Goal: Task Accomplishment & Management: Manage account settings

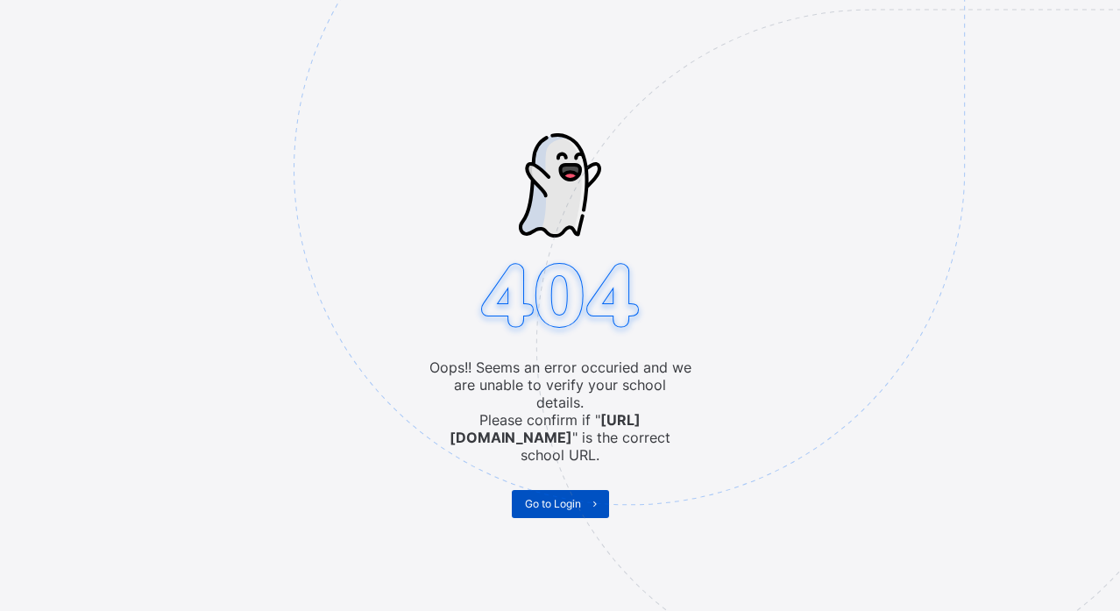
click at [536, 497] on span "Go to Login" at bounding box center [553, 503] width 56 height 13
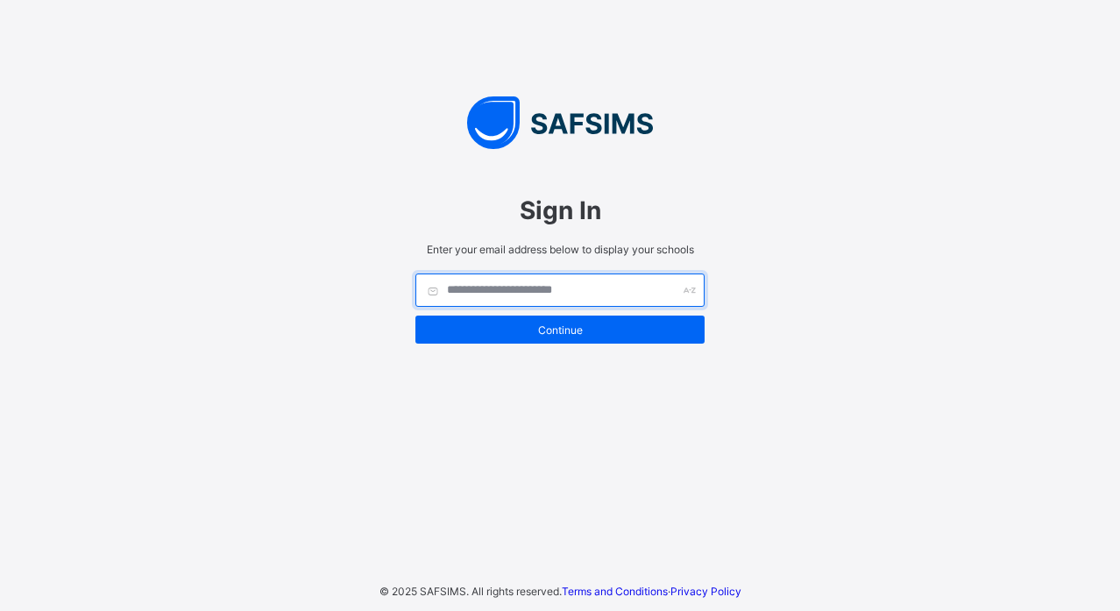
click at [580, 285] on input "text" at bounding box center [559, 289] width 289 height 33
type input "*"
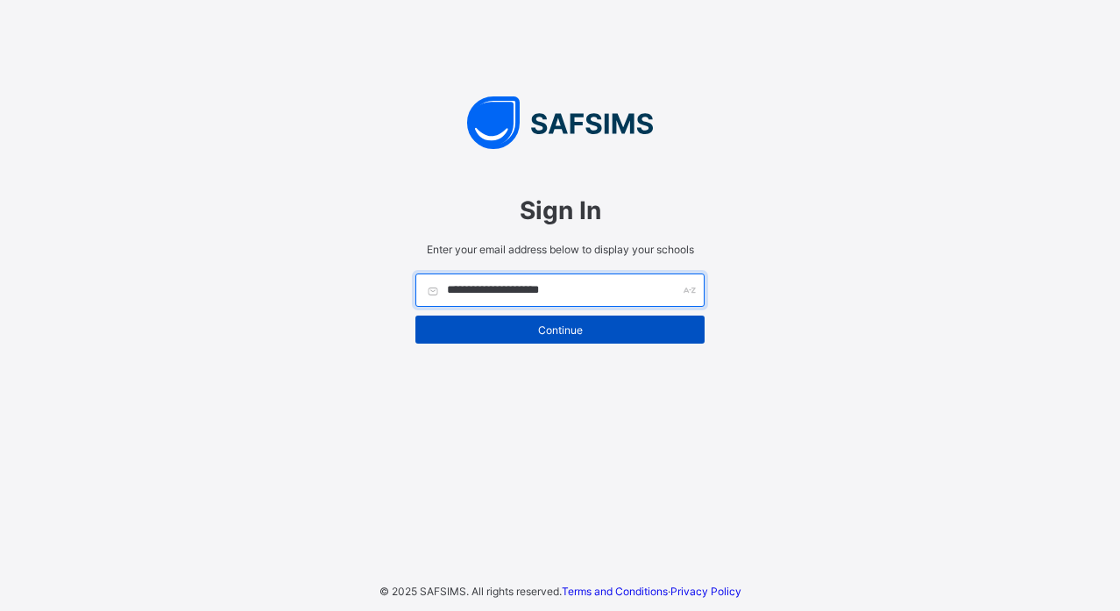
type input "**********"
click at [579, 330] on span "Continue" at bounding box center [559, 329] width 263 height 13
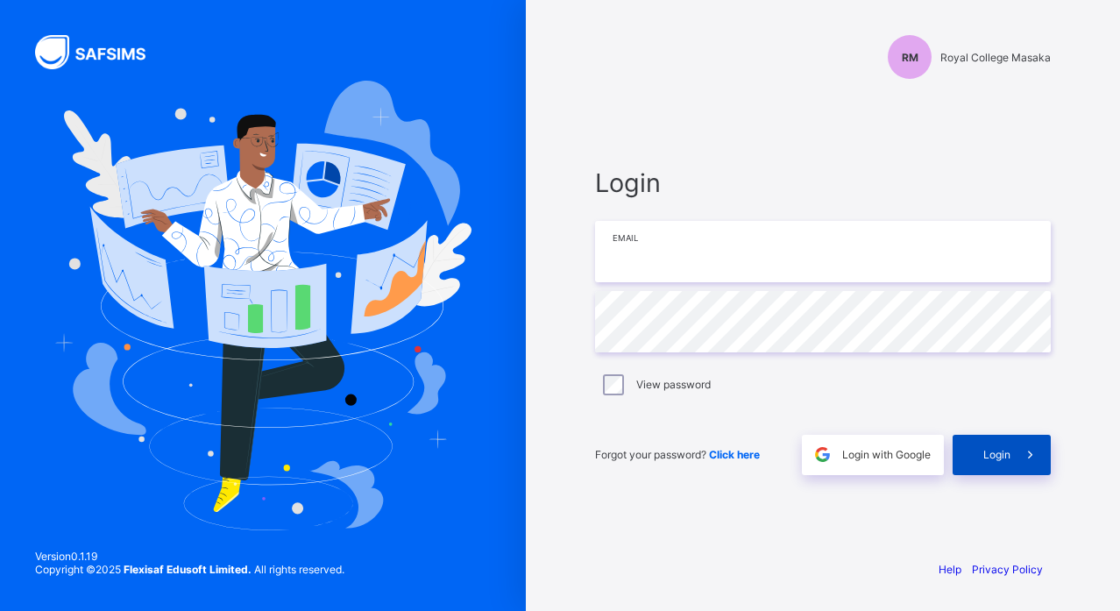
type input "**********"
click at [989, 457] on span "Login" at bounding box center [996, 454] width 27 height 13
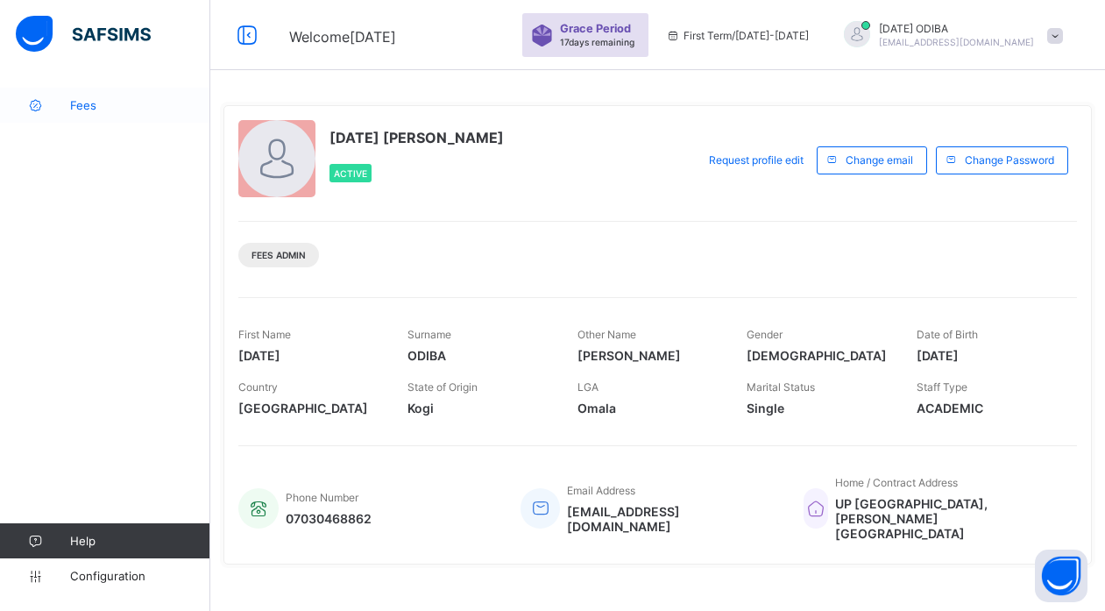
click at [87, 101] on span "Fees" at bounding box center [140, 105] width 140 height 14
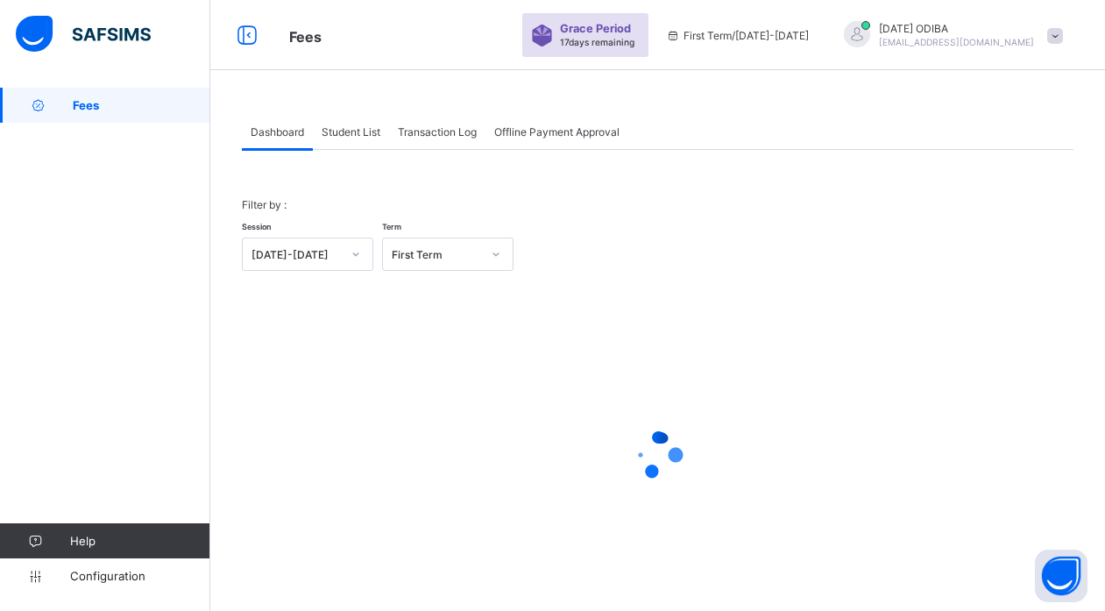
click at [342, 133] on span "Student List" at bounding box center [351, 131] width 59 height 13
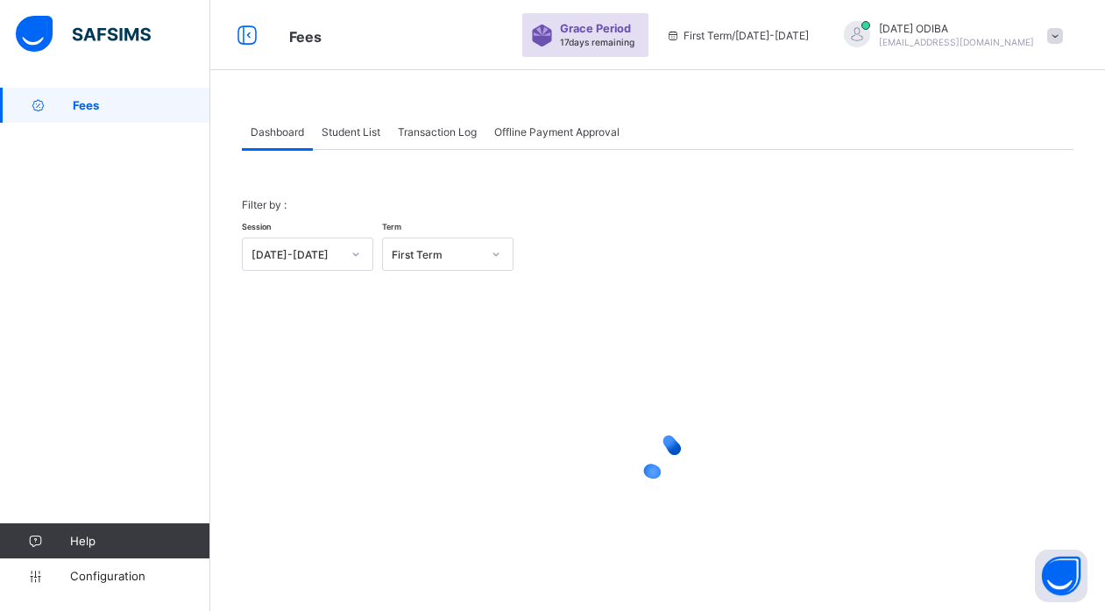
click at [342, 133] on span "Student List" at bounding box center [351, 131] width 59 height 13
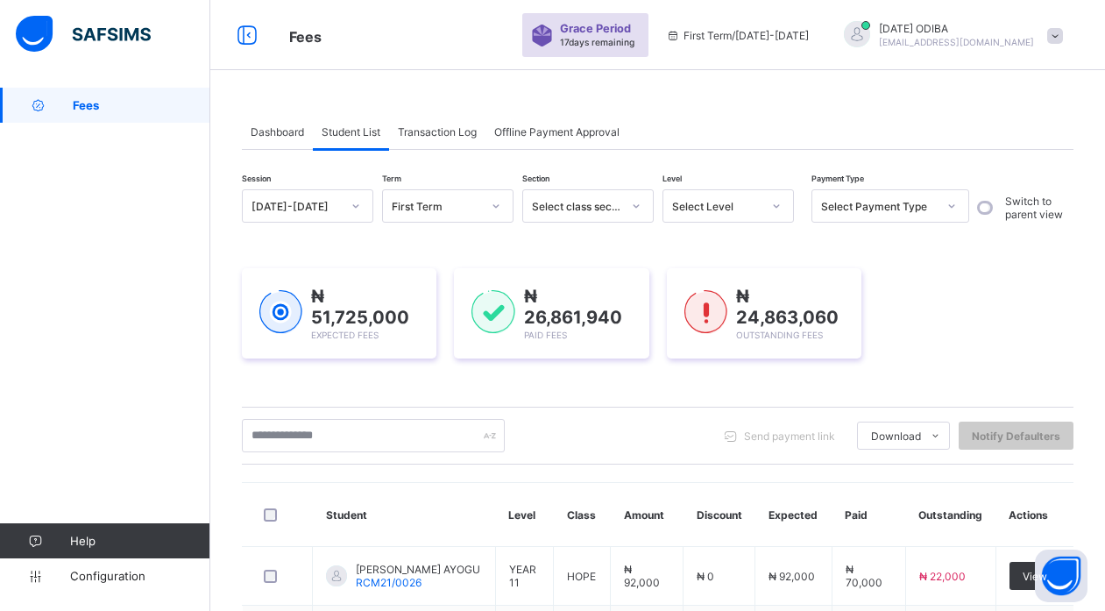
click at [342, 133] on span "Student List" at bounding box center [351, 131] width 59 height 13
click at [365, 134] on span "Student List" at bounding box center [351, 131] width 59 height 13
click at [382, 439] on input "text" at bounding box center [373, 435] width 263 height 33
click at [338, 434] on input "text" at bounding box center [373, 435] width 263 height 33
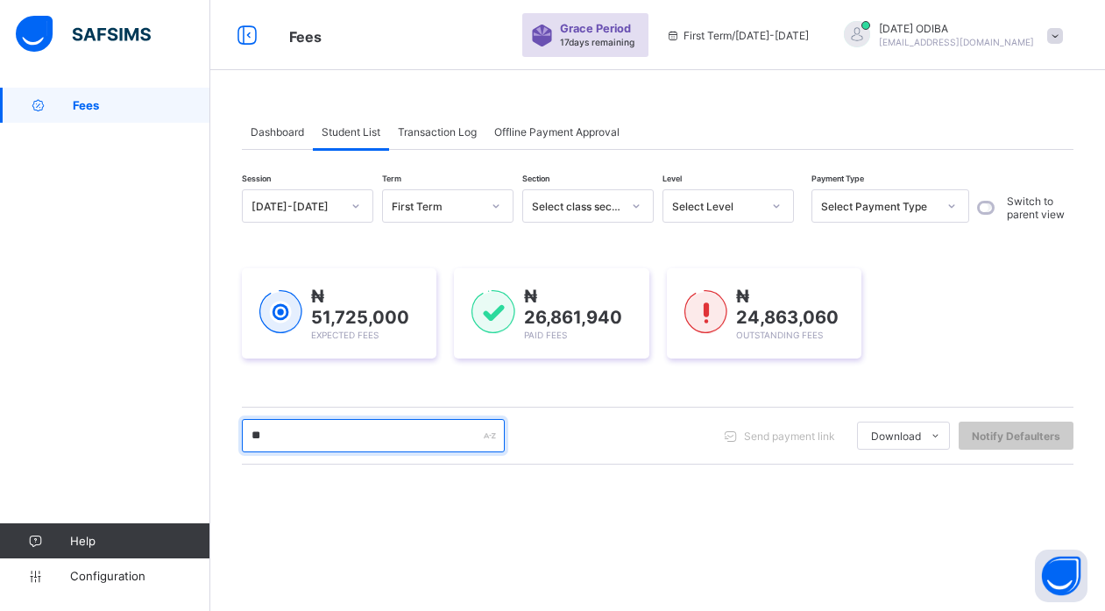
type input "*"
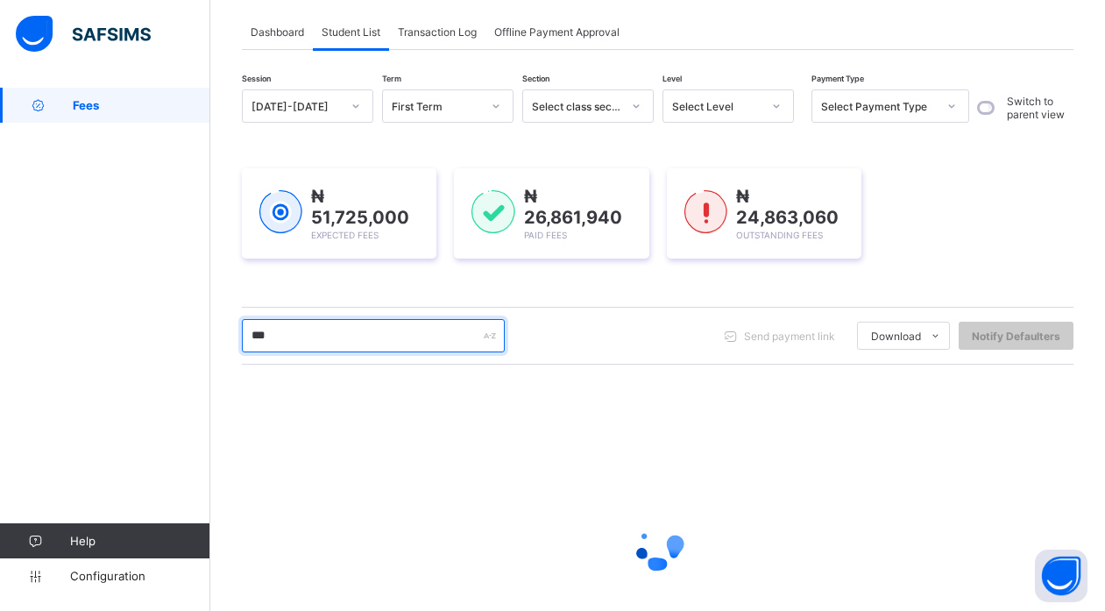
scroll to position [103, 0]
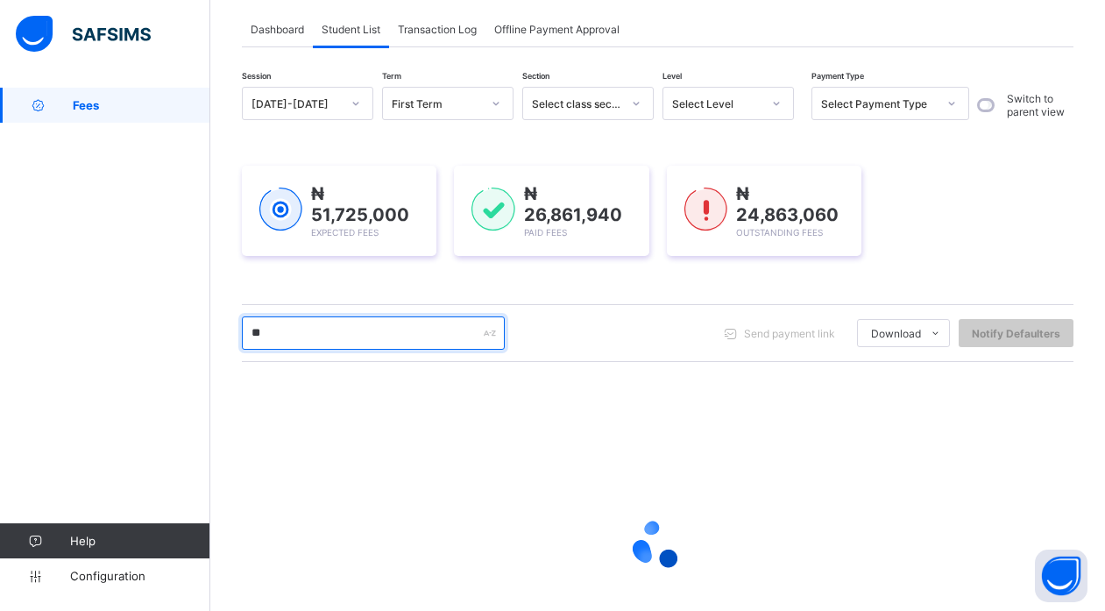
type input "*"
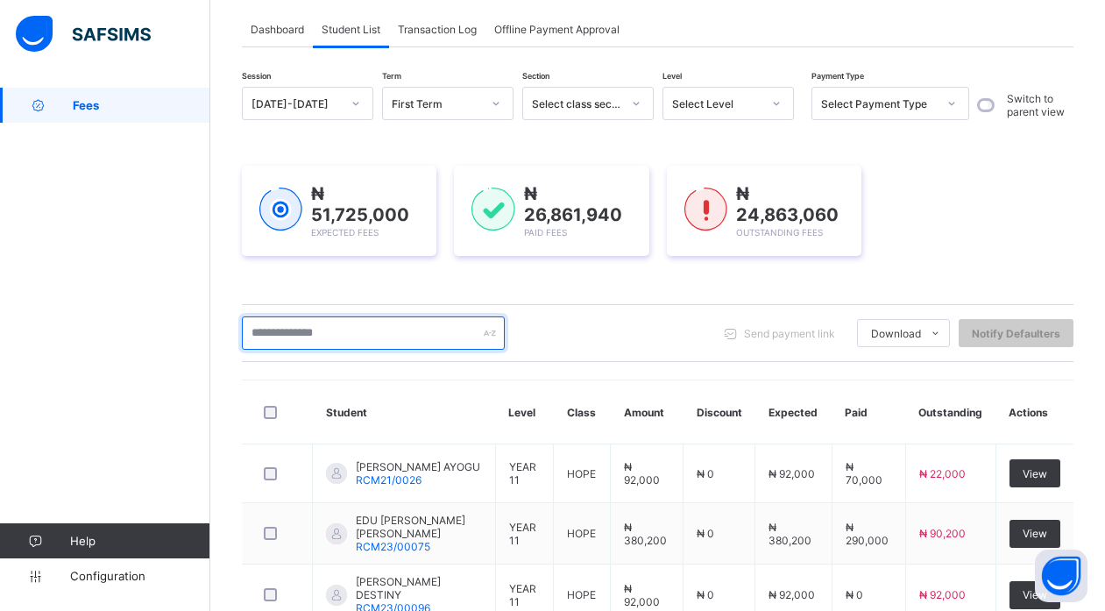
click at [357, 333] on input "text" at bounding box center [373, 332] width 263 height 33
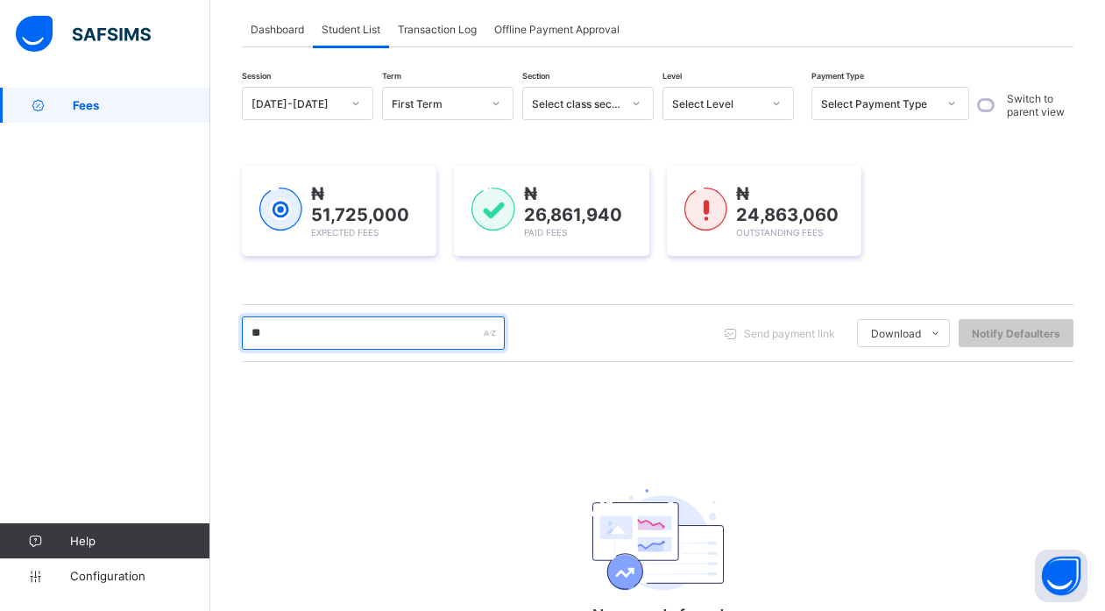
type input "*"
click at [328, 341] on input "text" at bounding box center [373, 332] width 263 height 33
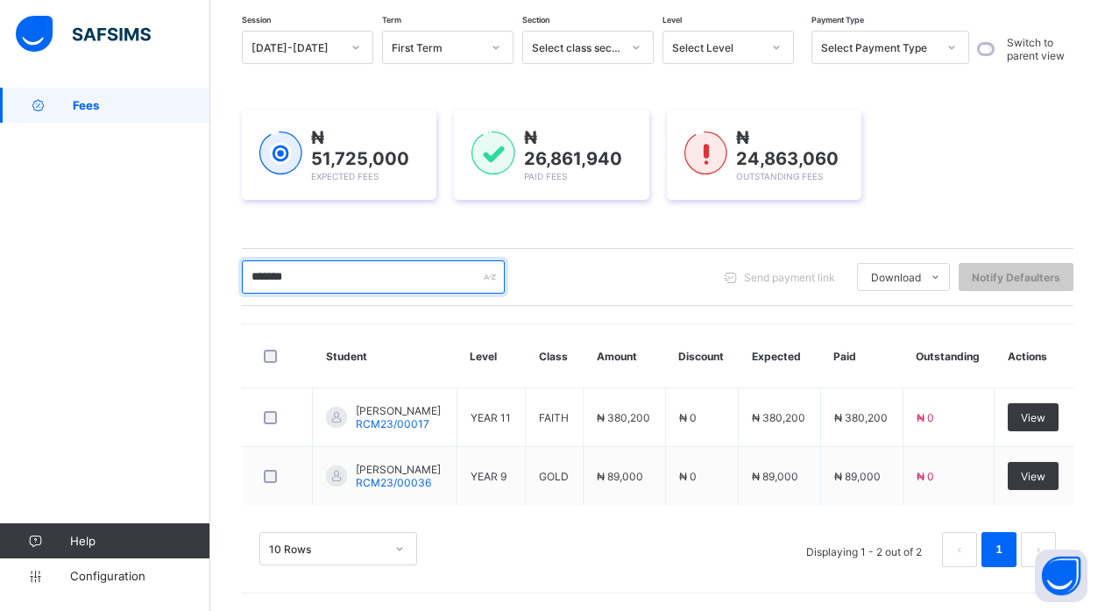
scroll to position [157, 0]
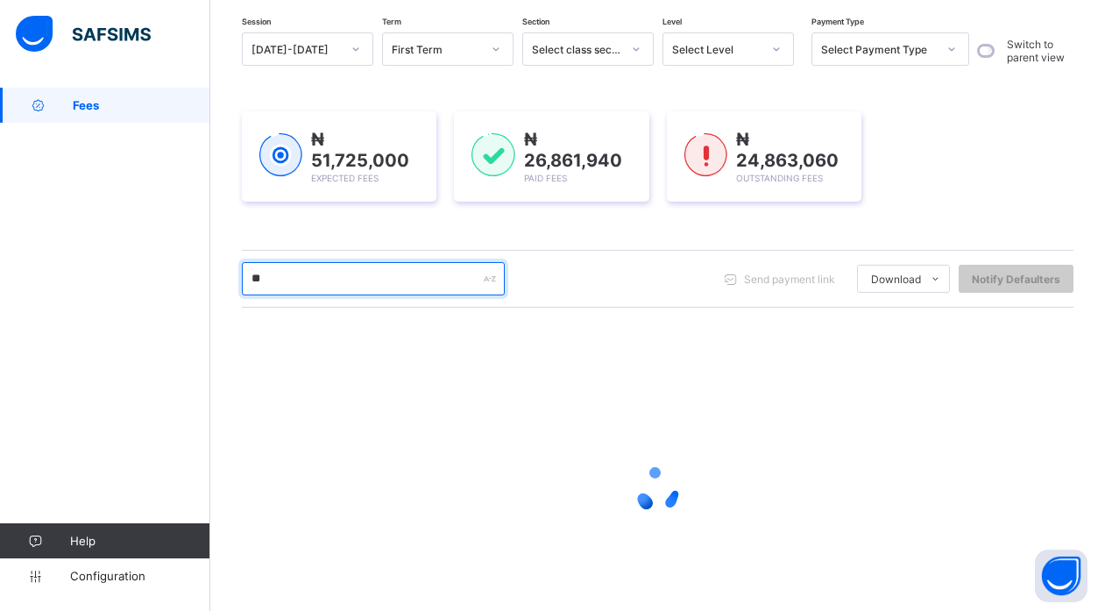
type input "*"
type input "****"
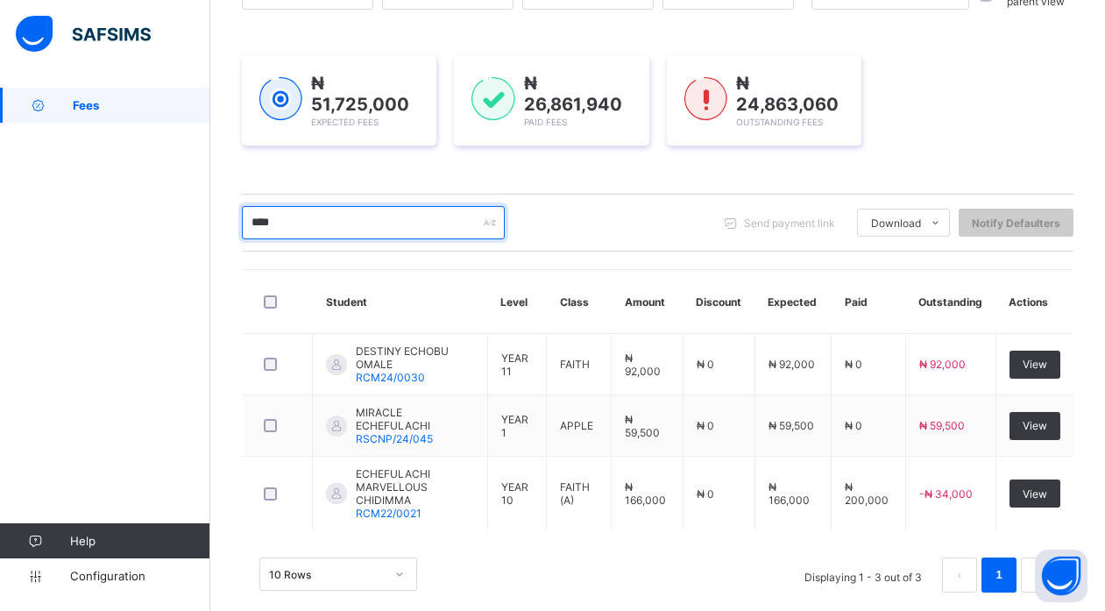
scroll to position [223, 0]
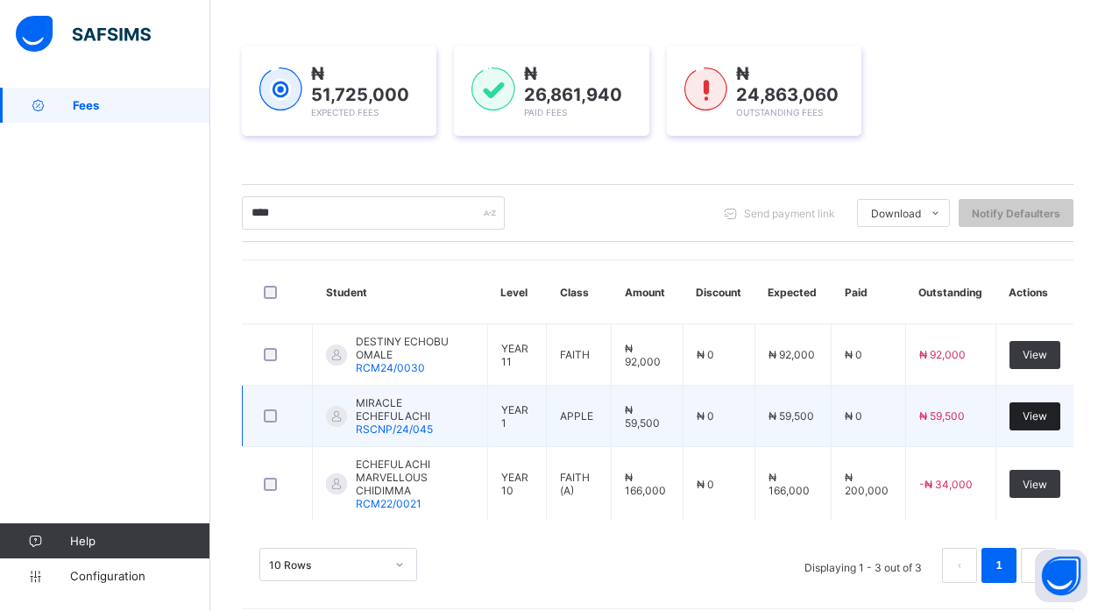
click at [1047, 418] on span "View" at bounding box center [1034, 415] width 25 height 13
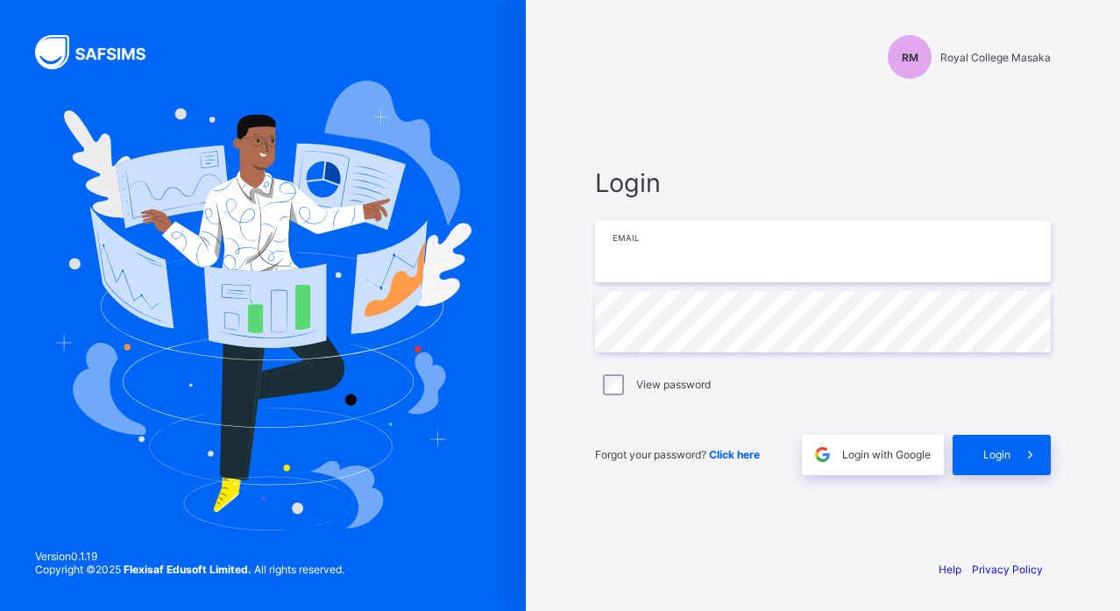
type input "**********"
click at [995, 436] on div "Login" at bounding box center [1001, 455] width 98 height 40
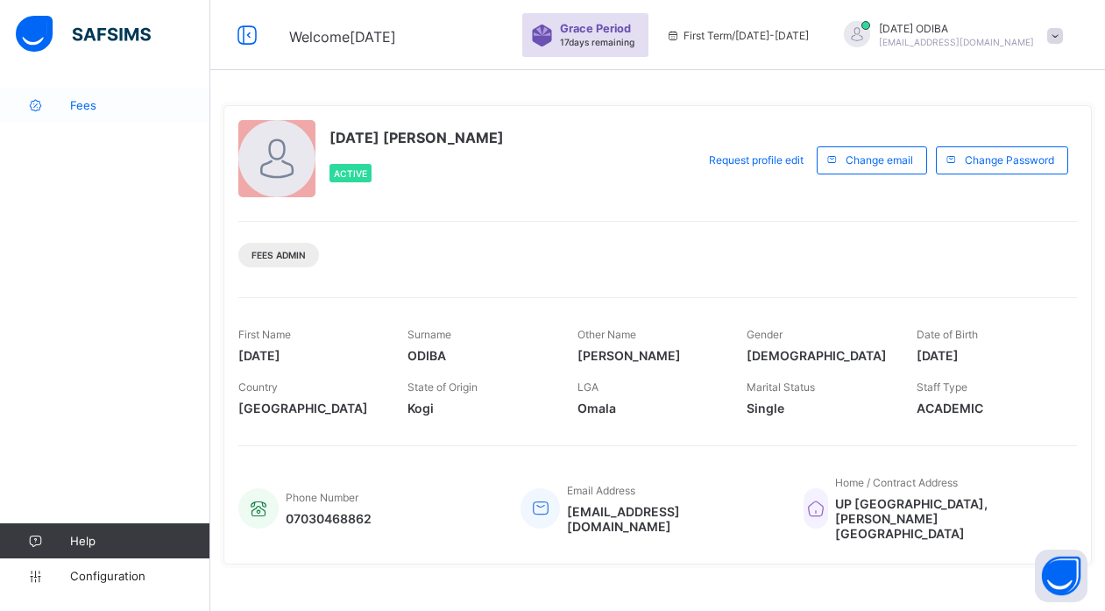
click at [86, 104] on span "Fees" at bounding box center [140, 105] width 140 height 14
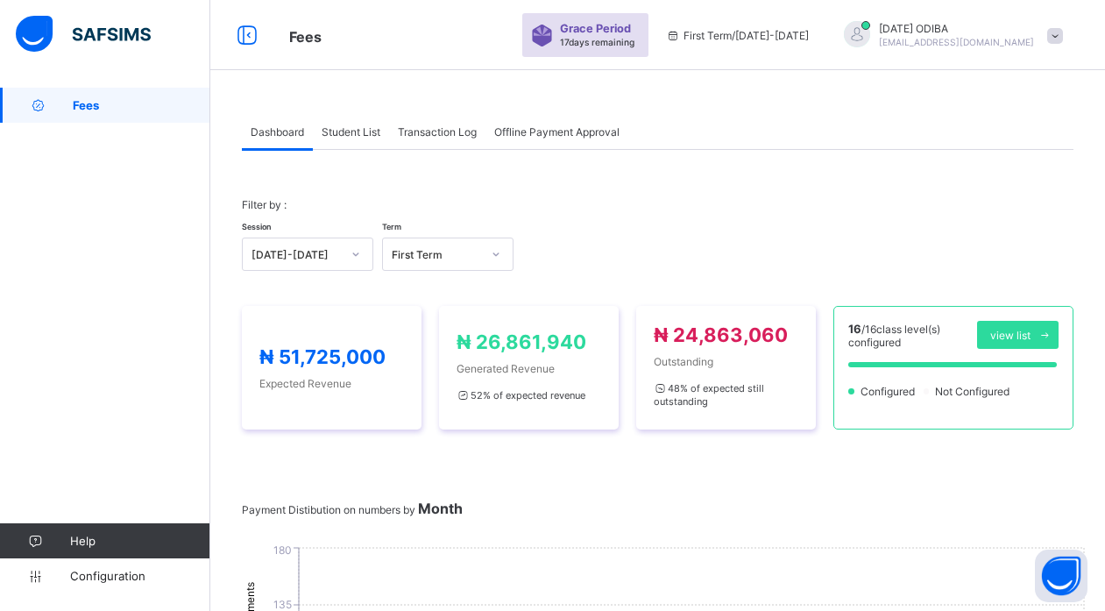
click at [368, 133] on span "Student List" at bounding box center [351, 131] width 59 height 13
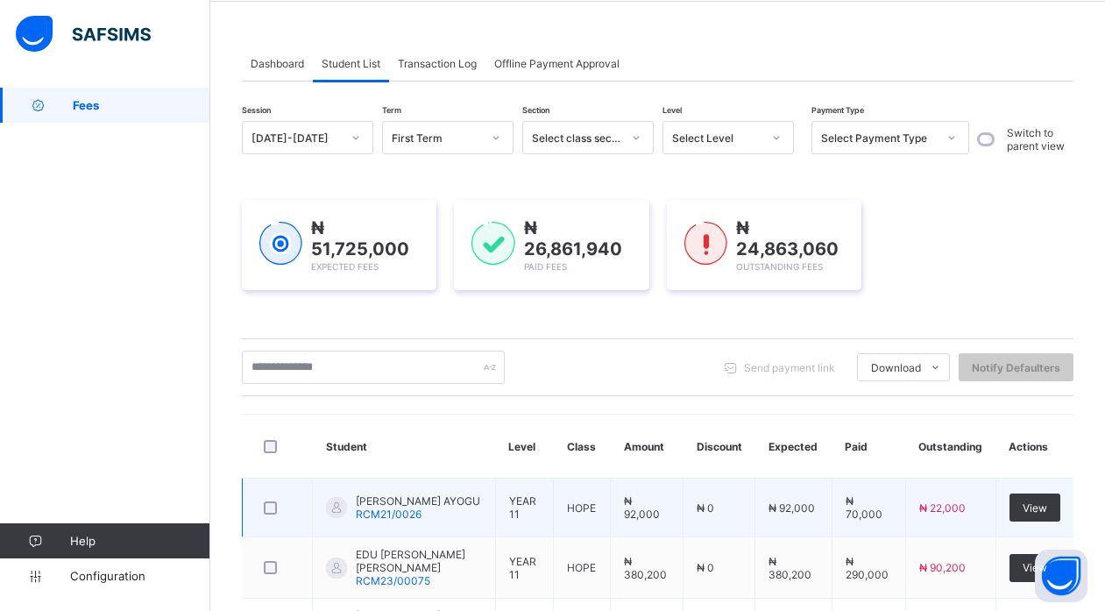
scroll to position [105, 0]
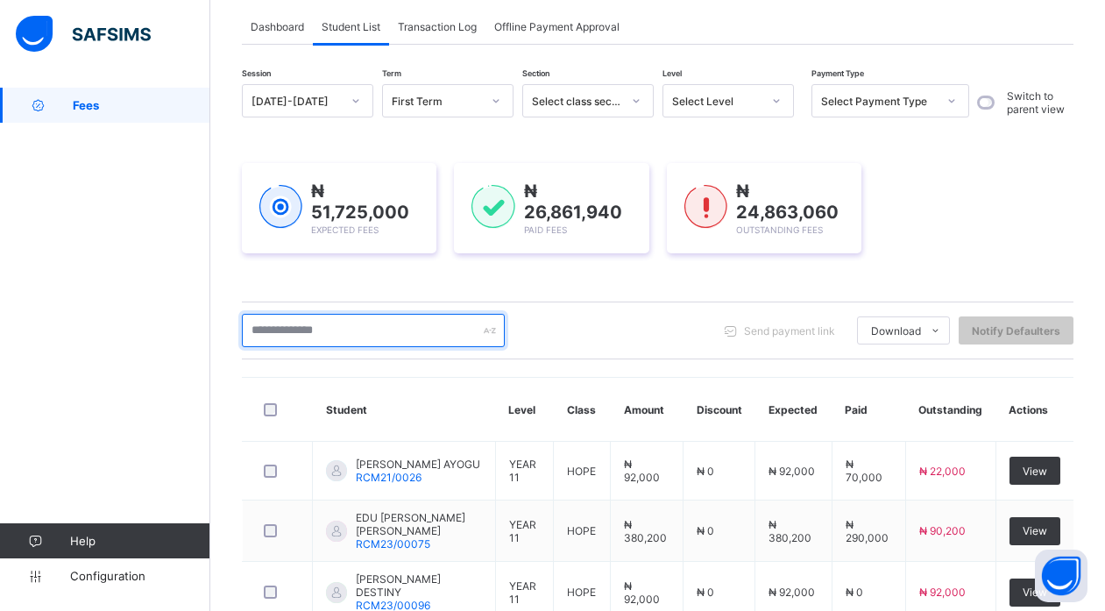
click at [421, 332] on input "text" at bounding box center [373, 330] width 263 height 33
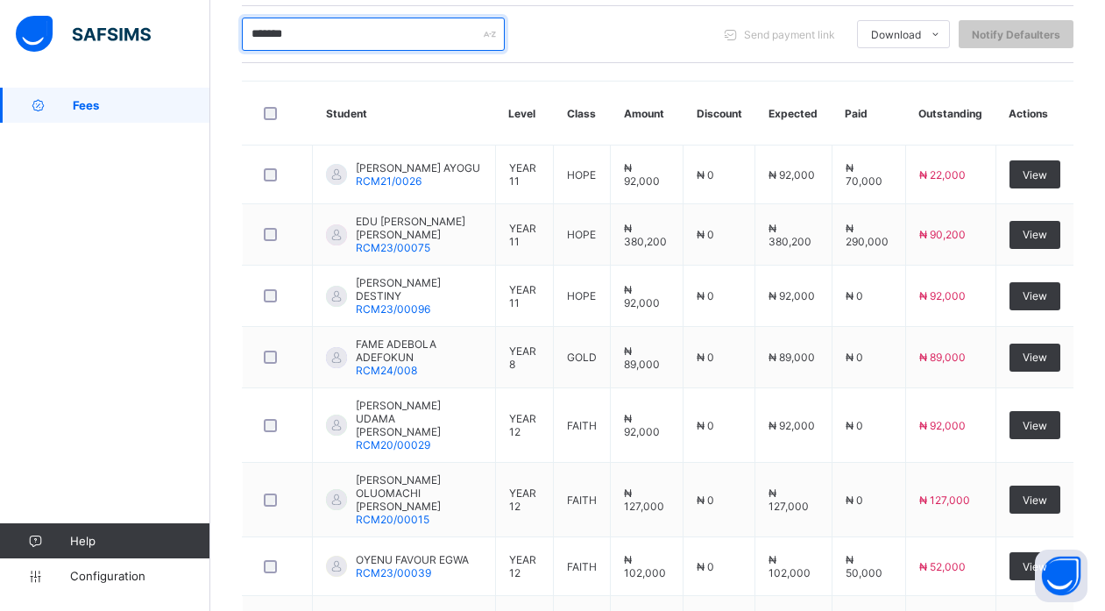
scroll to position [403, 0]
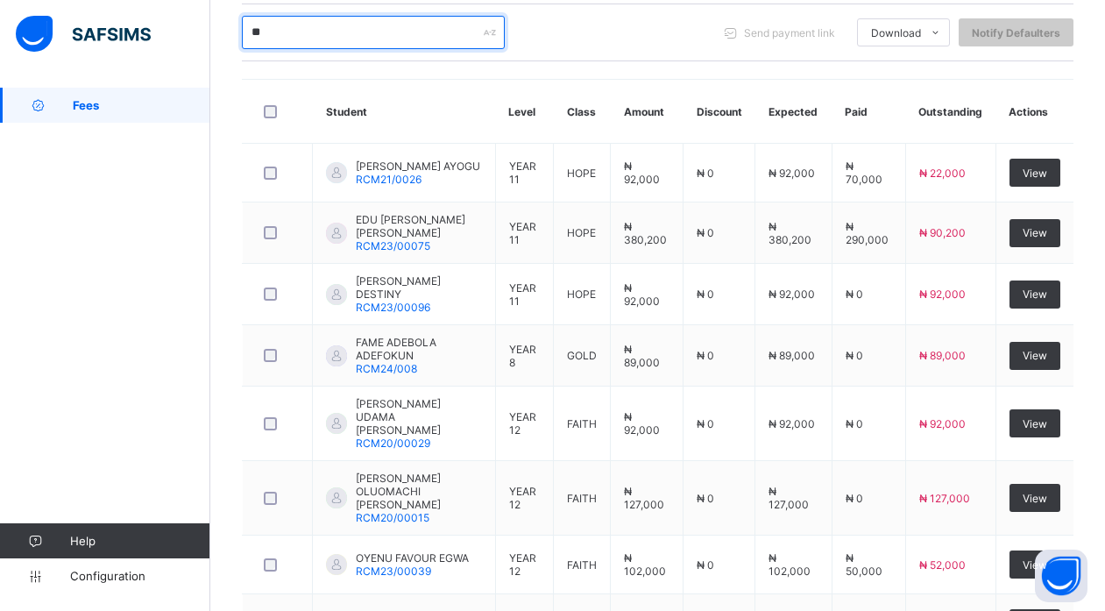
type input "*"
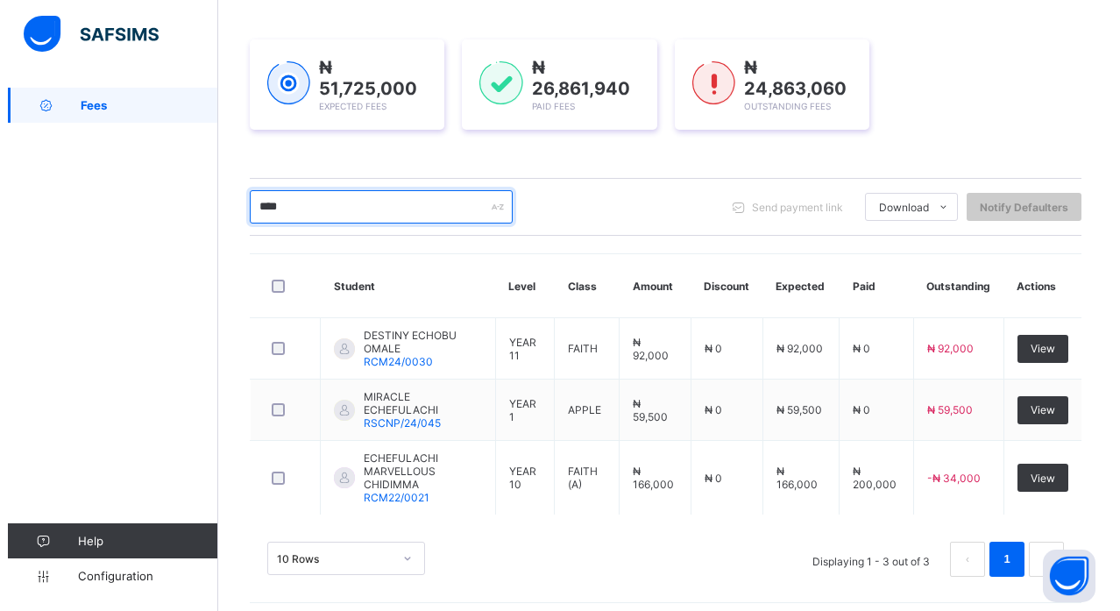
scroll to position [223, 0]
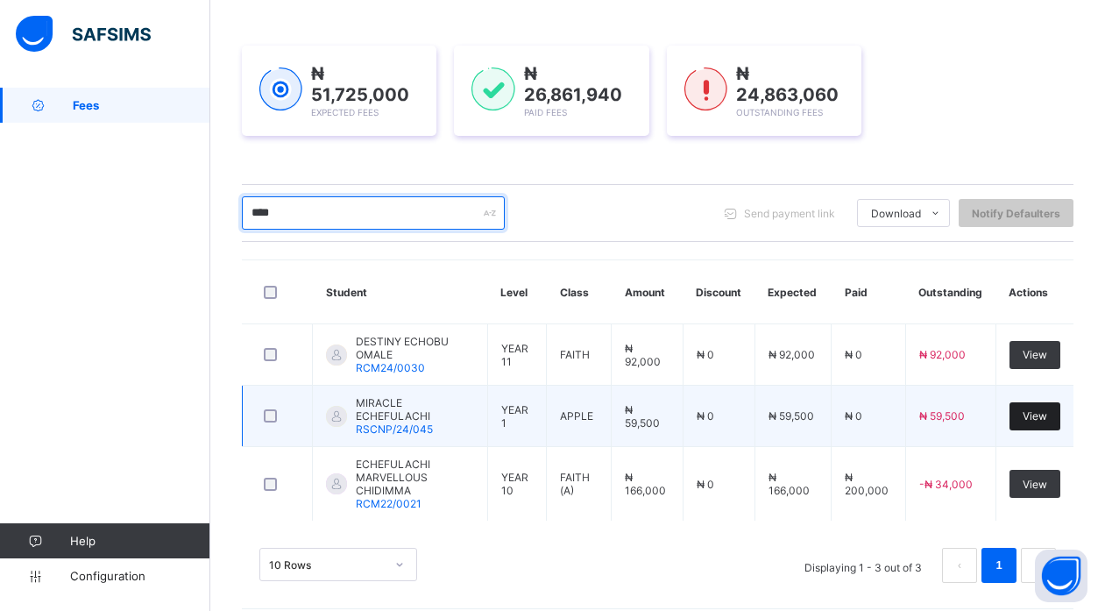
type input "****"
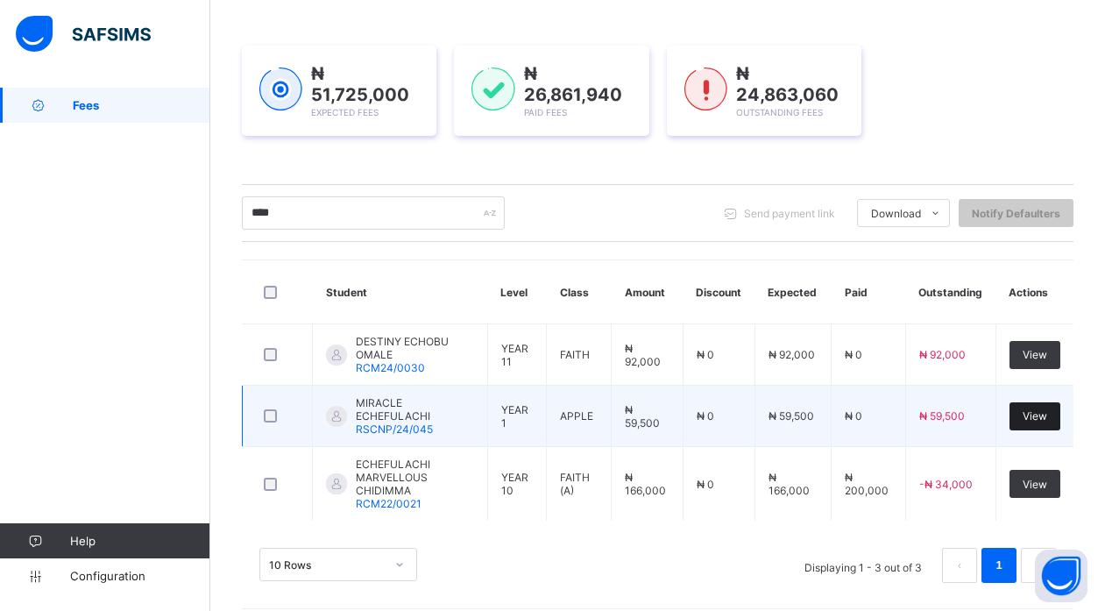
click at [1047, 414] on span "View" at bounding box center [1034, 415] width 25 height 13
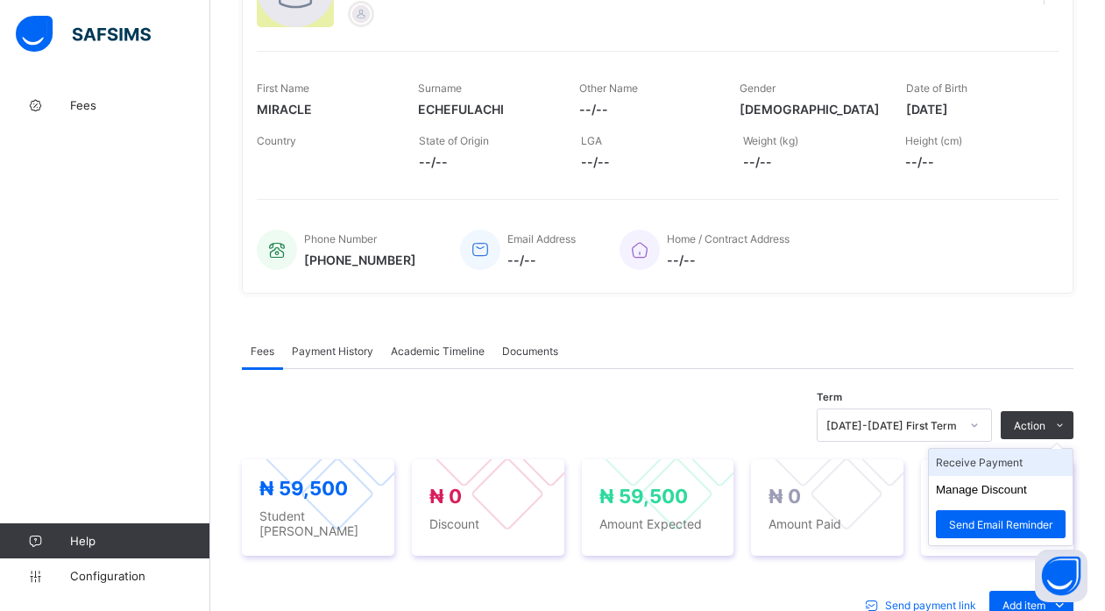
click at [1010, 463] on li "Receive Payment" at bounding box center [1001, 462] width 144 height 27
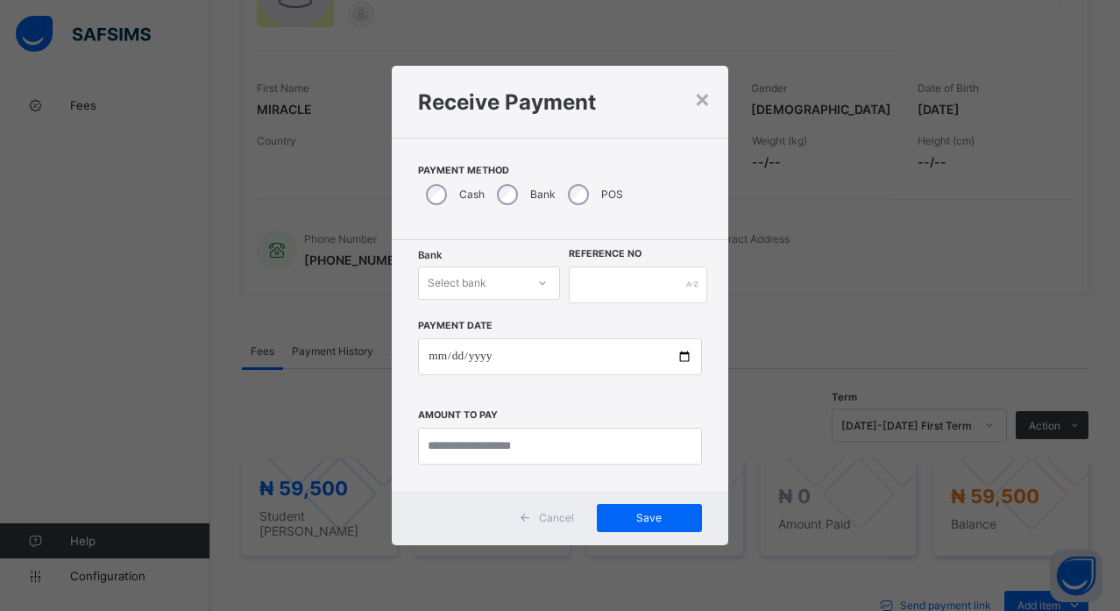
click at [486, 281] on div "Select bank" at bounding box center [457, 282] width 59 height 33
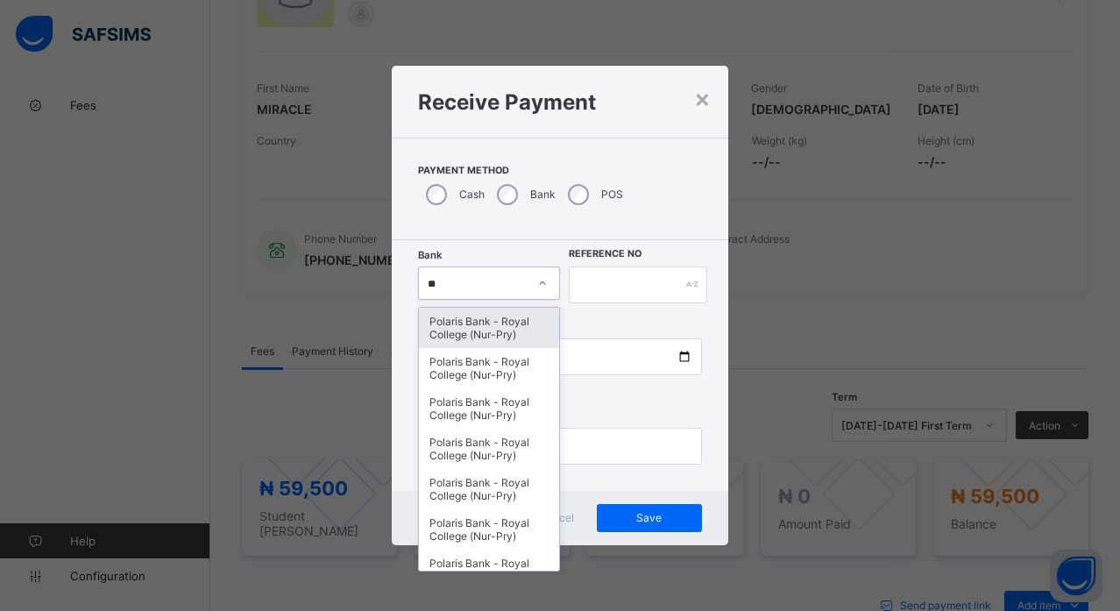
type input "***"
click at [487, 367] on div "Polaris Bank - Royal College (Nur-Pry)" at bounding box center [489, 368] width 140 height 40
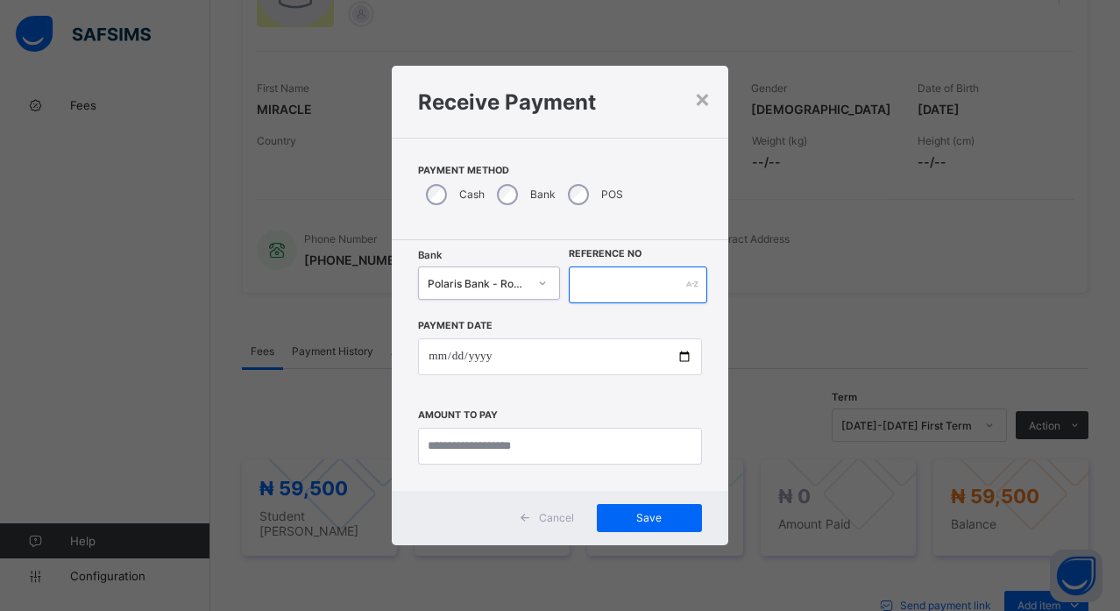
click at [624, 293] on input "text" at bounding box center [638, 284] width 138 height 37
type input "*"
type input "******"
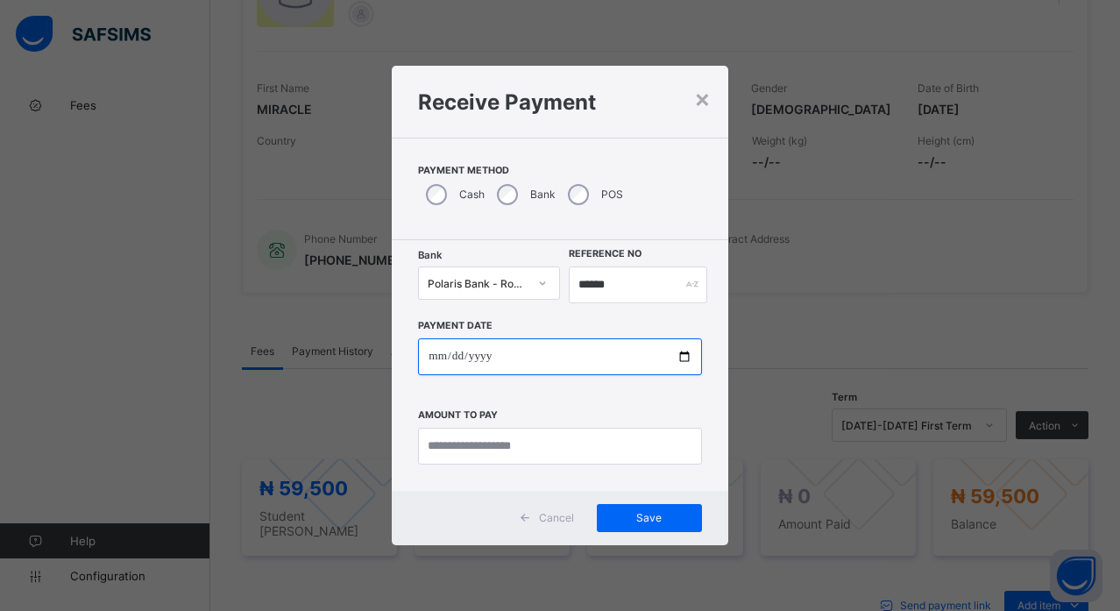
click at [685, 356] on input "date" at bounding box center [559, 356] width 283 height 37
type input "**********"
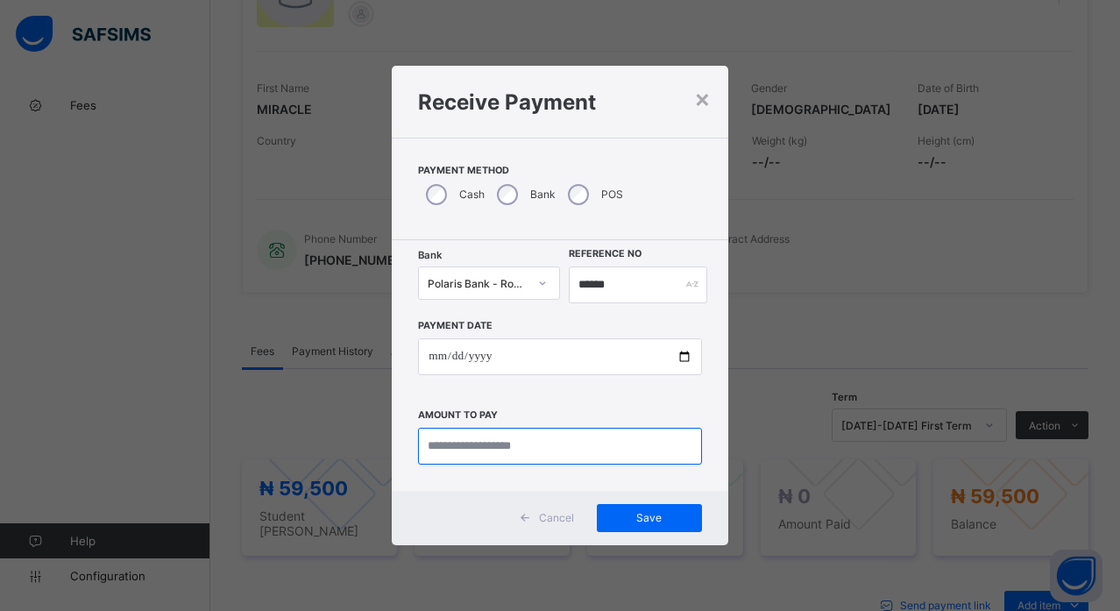
click at [557, 433] on input "currency" at bounding box center [559, 446] width 283 height 37
type input "********"
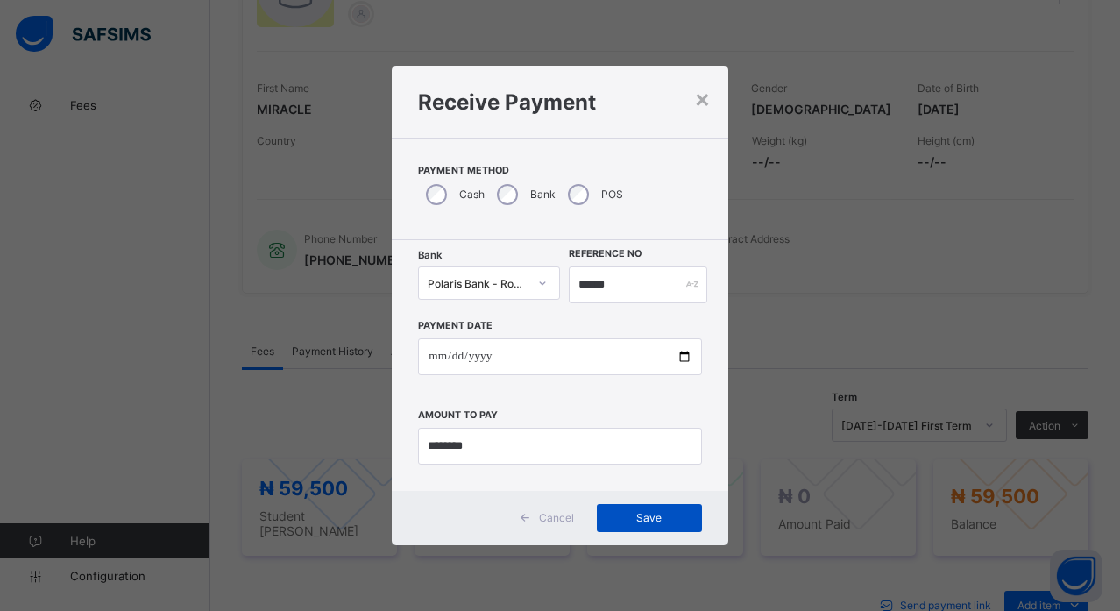
click at [647, 513] on span "Save" at bounding box center [649, 517] width 79 height 13
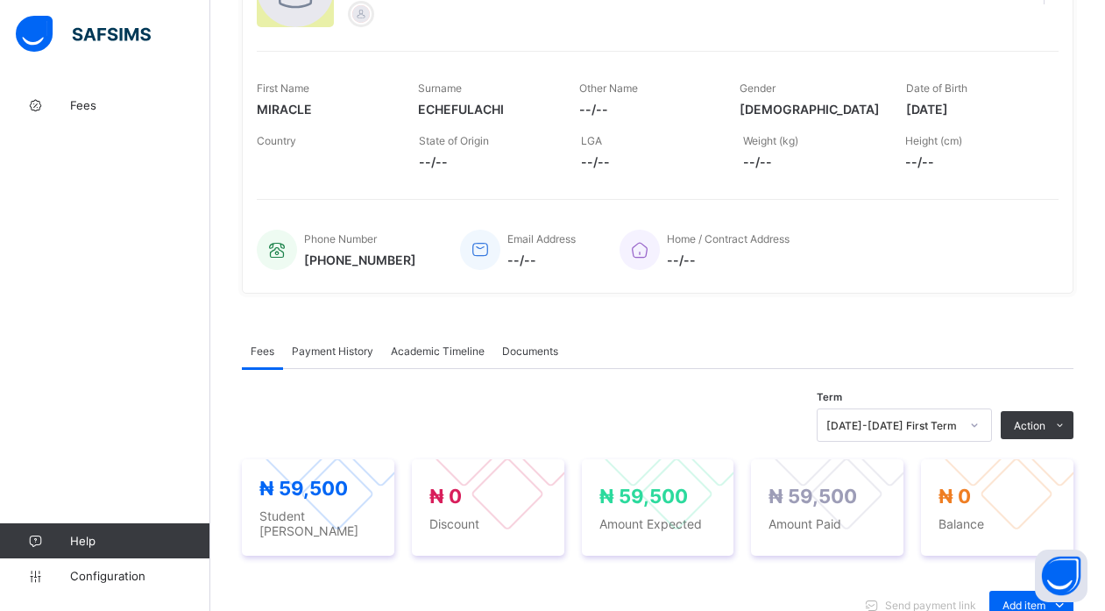
click at [329, 348] on span "Payment History" at bounding box center [332, 350] width 81 height 13
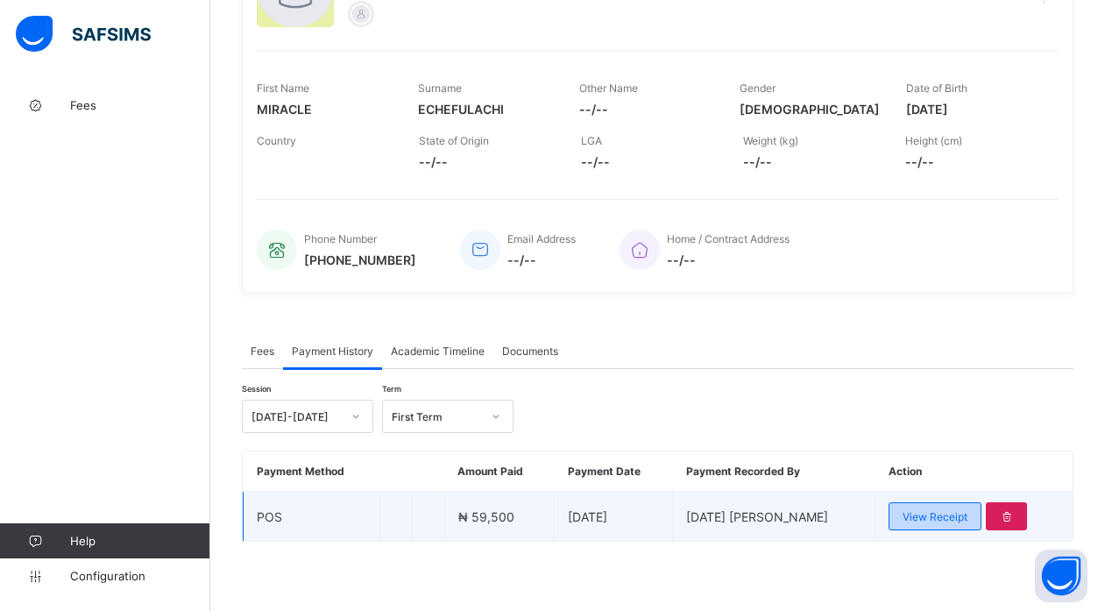
click at [925, 507] on div "View Receipt" at bounding box center [934, 516] width 93 height 28
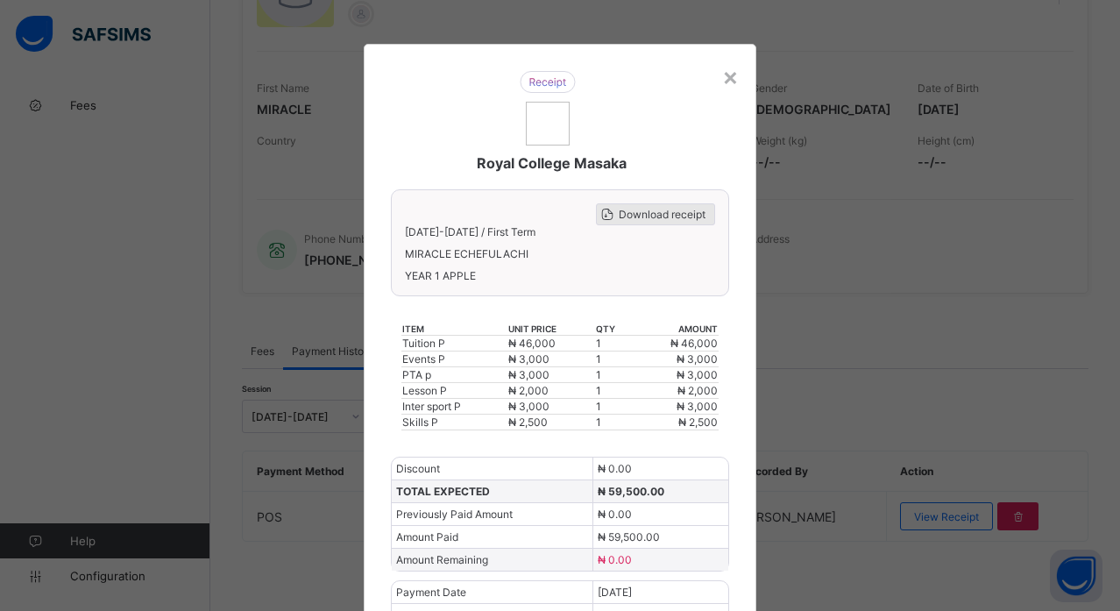
click at [645, 215] on span "Download receipt" at bounding box center [662, 214] width 87 height 13
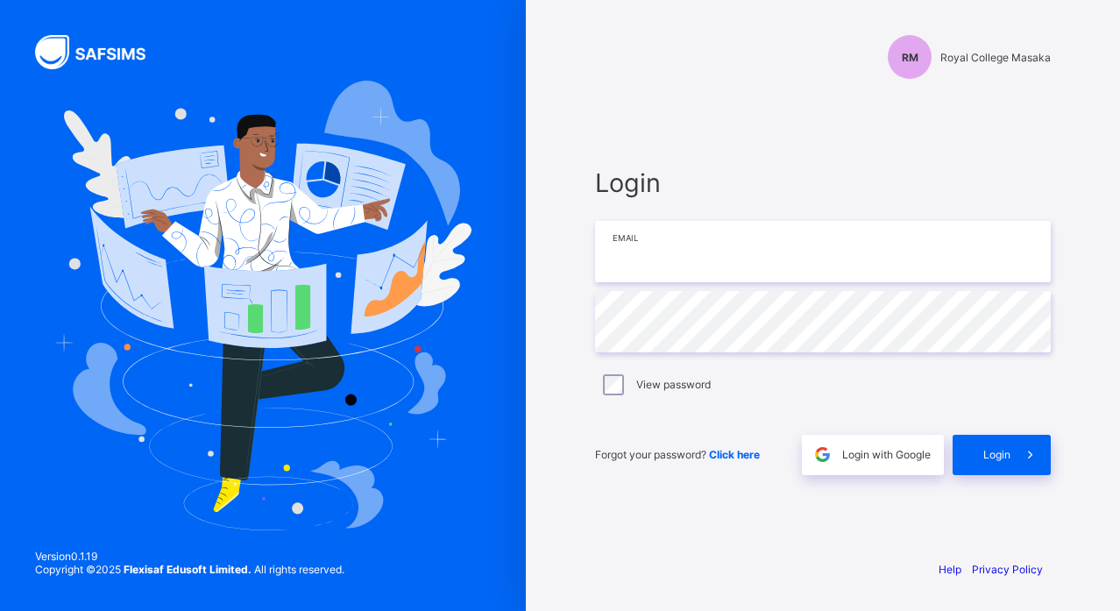
type input "**********"
